Goal: Task Accomplishment & Management: Use online tool/utility

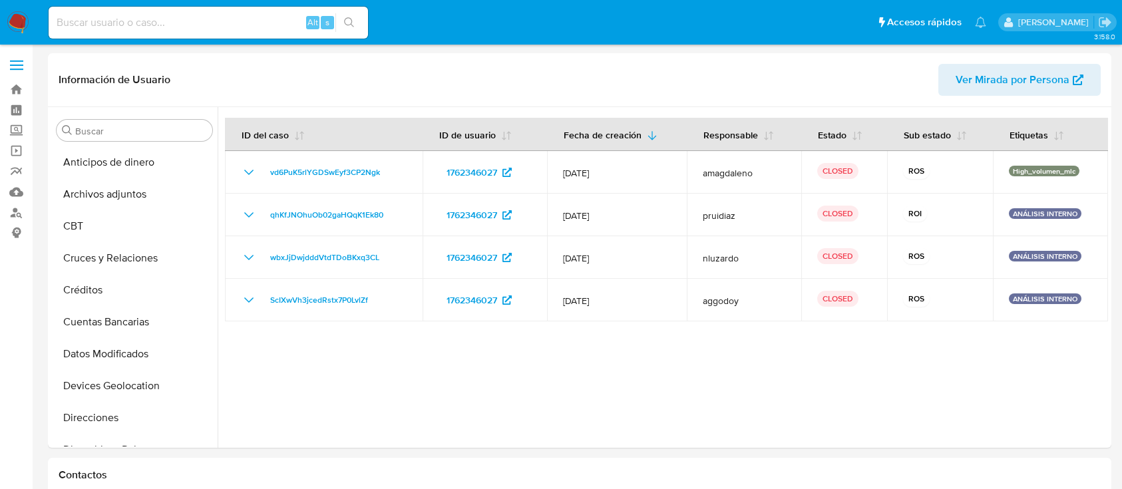
select select "10"
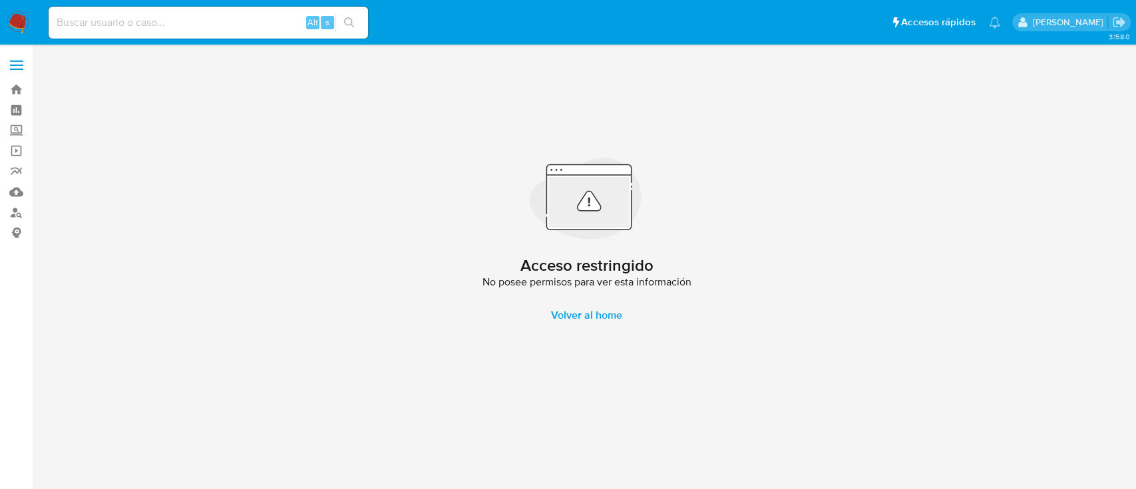
click at [17, 27] on img at bounding box center [18, 22] width 23 height 23
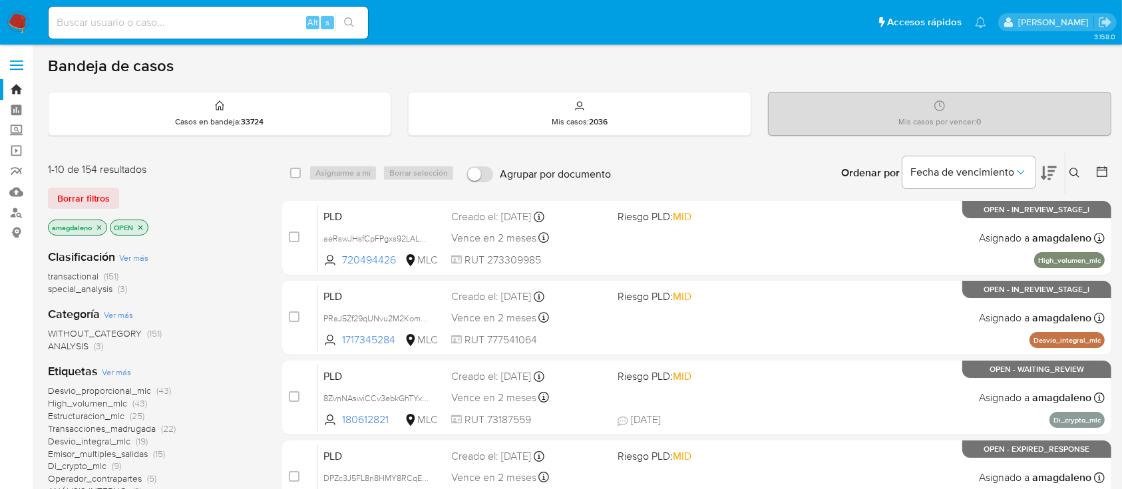
click at [1104, 172] on icon at bounding box center [1102, 171] width 13 height 13
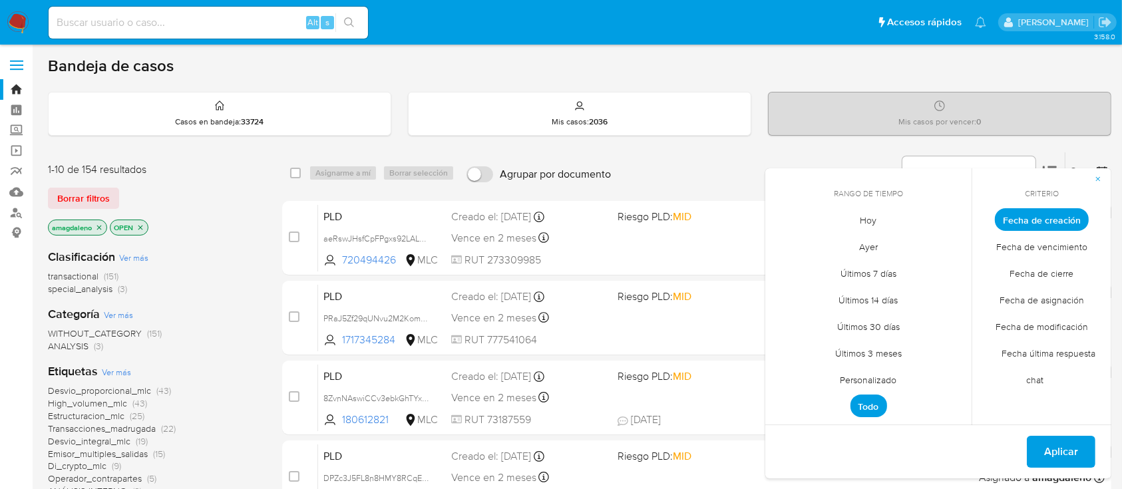
click at [876, 381] on span "Personalizado" at bounding box center [869, 380] width 85 height 27
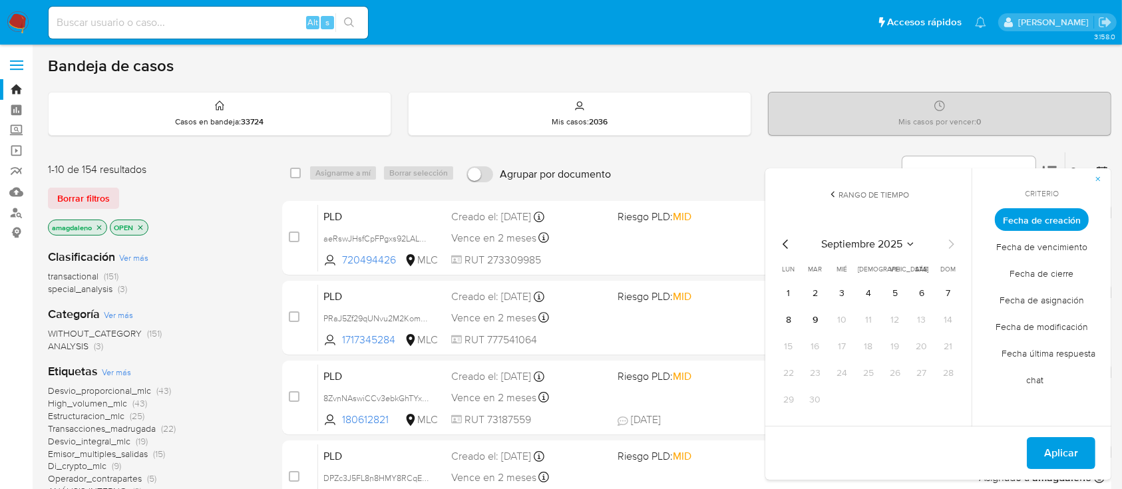
click at [778, 235] on div "septiembre 2025 septiembre 2025 lun lunes mar martes mié miércoles jue jueves v…" at bounding box center [868, 321] width 213 height 210
click at [783, 242] on icon "Mes anterior" at bounding box center [786, 244] width 16 height 16
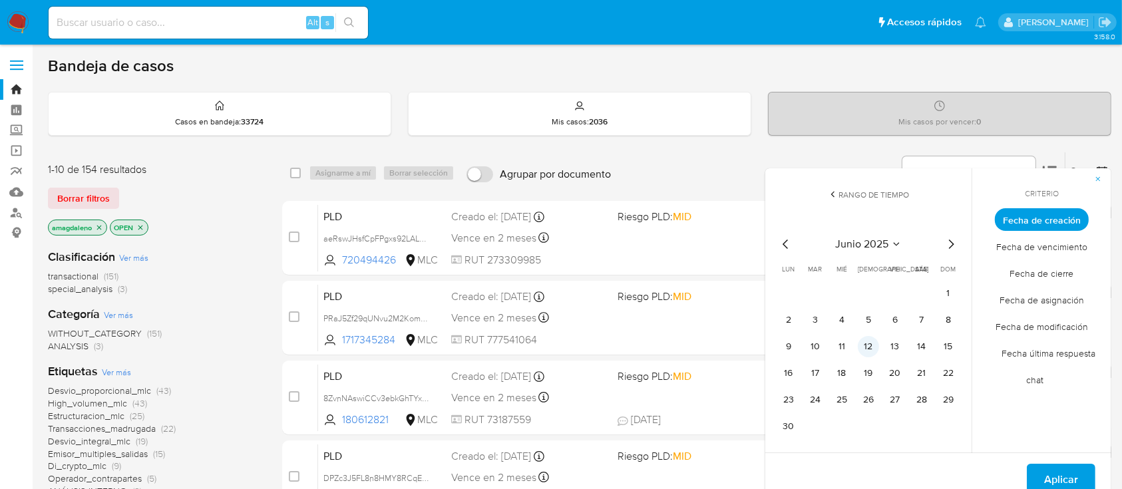
click at [869, 343] on button "12" at bounding box center [868, 346] width 21 height 21
click at [1044, 470] on span "Aplicar" at bounding box center [1061, 479] width 34 height 29
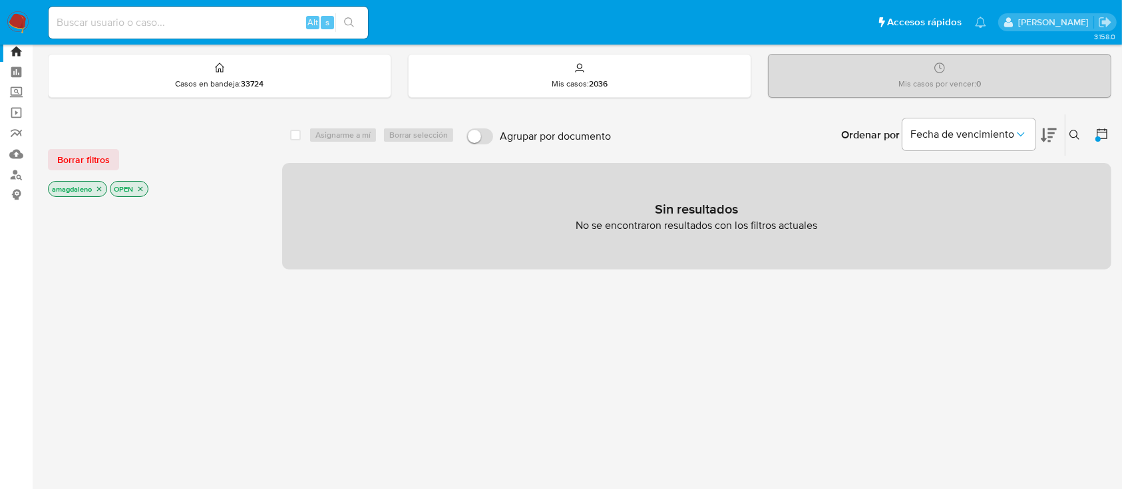
scroll to position [40, 0]
click at [98, 186] on icon "close-filter" at bounding box center [99, 187] width 8 height 8
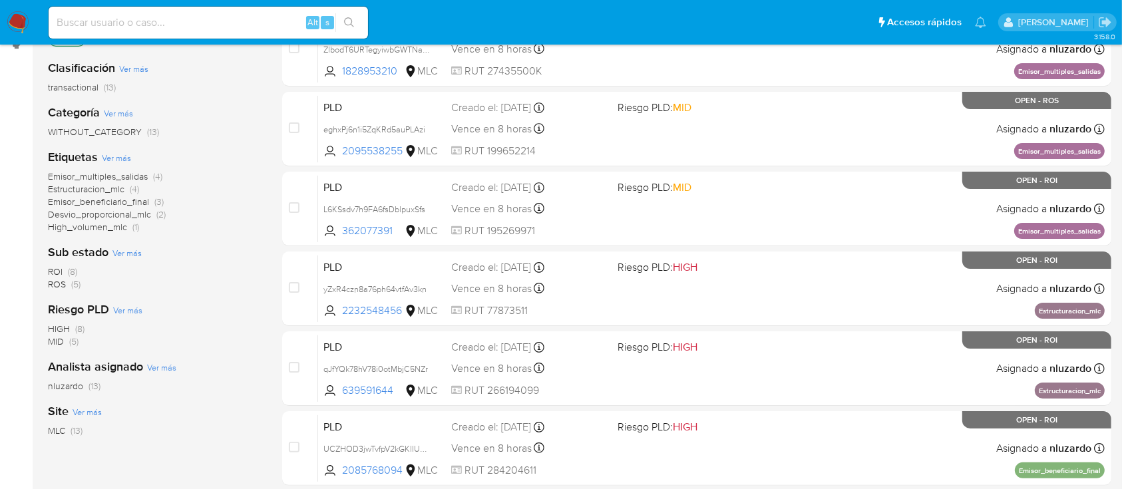
scroll to position [196, 0]
